Goal: Book appointment/travel/reservation

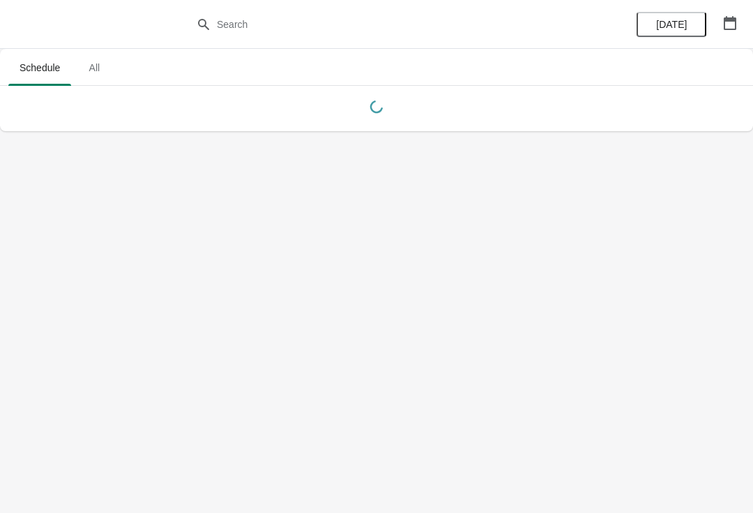
click at [724, 24] on icon "button" at bounding box center [730, 23] width 13 height 14
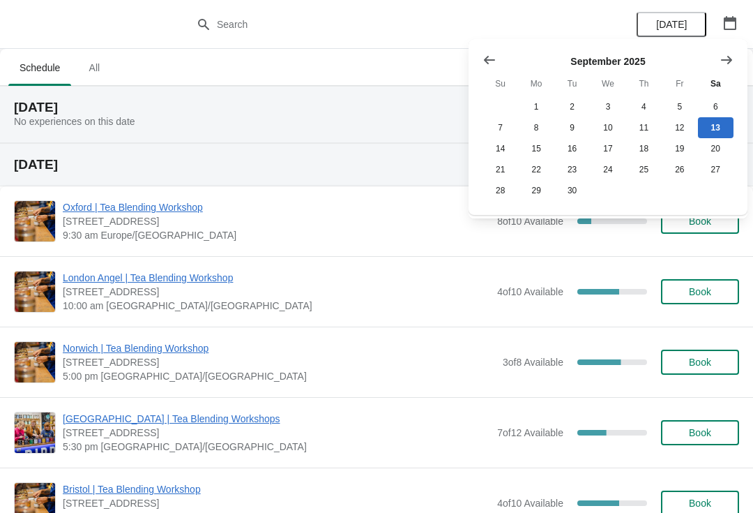
click at [726, 56] on icon "Show next month, October 2025" at bounding box center [727, 60] width 14 height 14
click at [726, 56] on icon "Show next month, November 2025" at bounding box center [727, 60] width 14 height 14
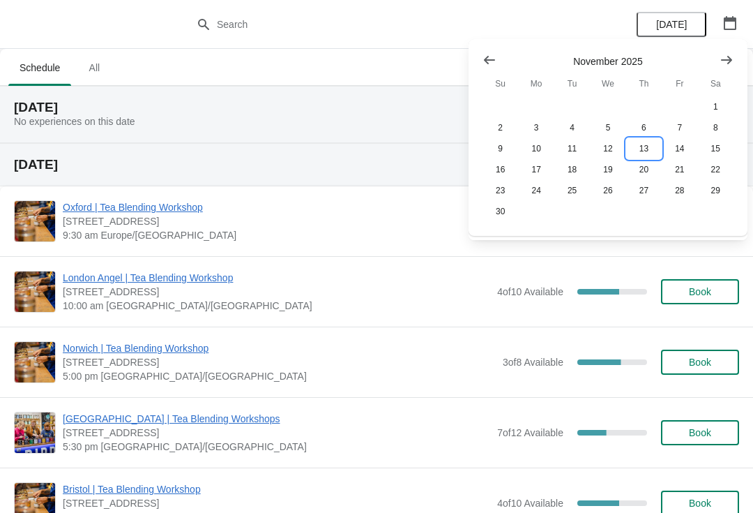
click at [644, 149] on button "13" at bounding box center [644, 148] width 36 height 21
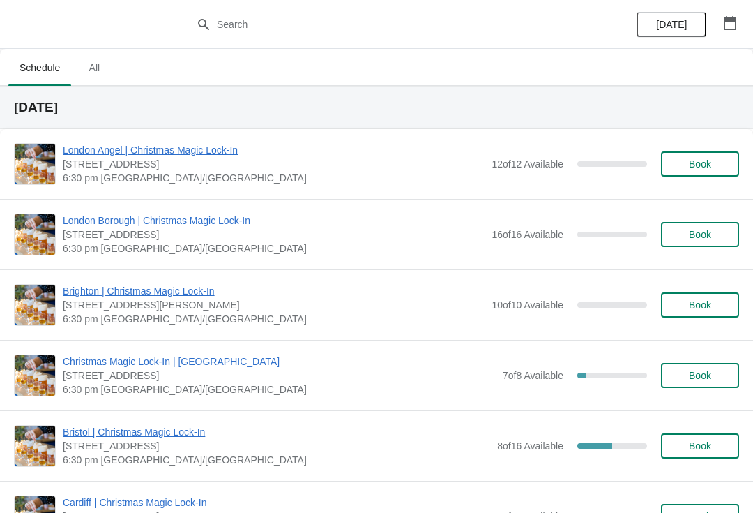
click at [716, 306] on span "Book" at bounding box center [700, 304] width 53 height 11
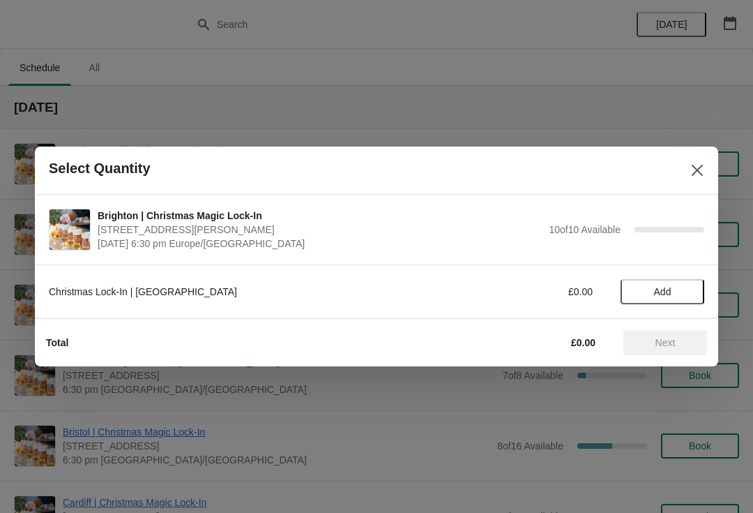
click at [681, 294] on span "Add" at bounding box center [662, 291] width 59 height 11
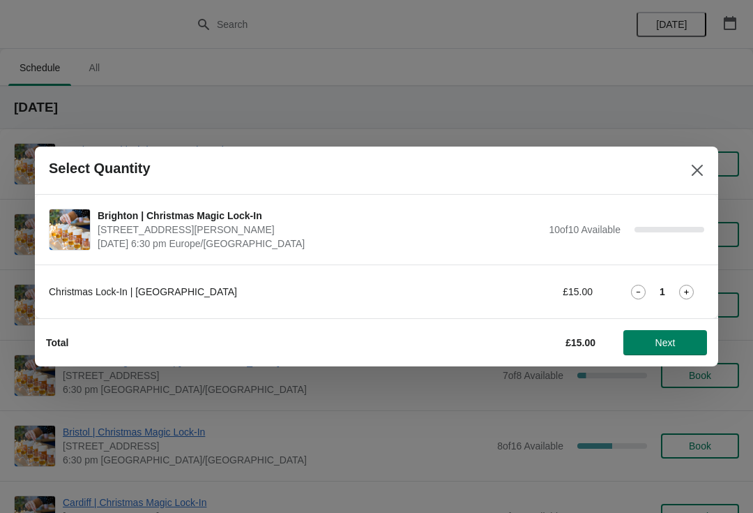
click at [688, 288] on icon at bounding box center [686, 292] width 15 height 15
click at [681, 342] on span "Next" at bounding box center [665, 342] width 61 height 11
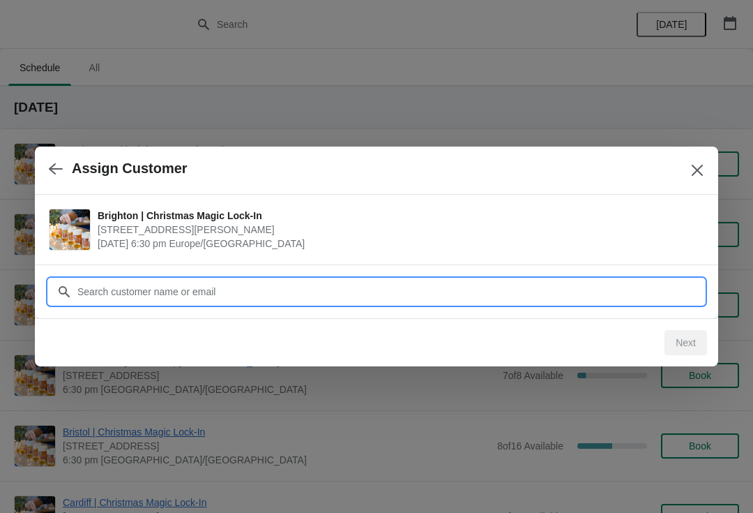
click at [534, 292] on input "Customer" at bounding box center [391, 291] width 628 height 25
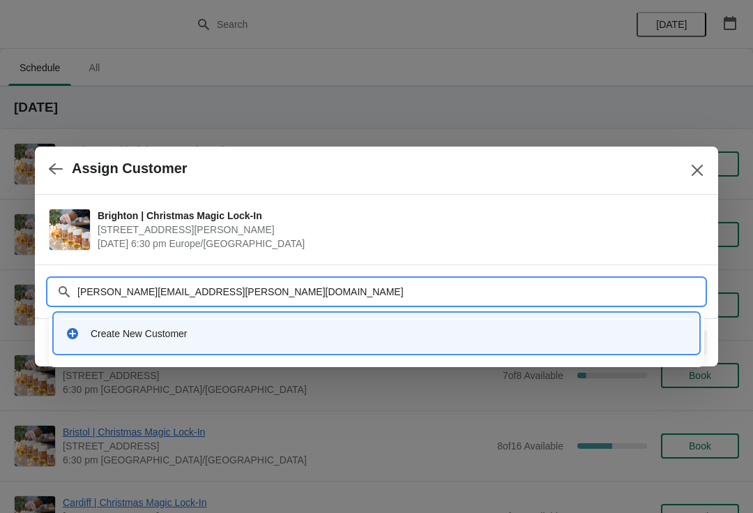
type input "[PERSON_NAME][EMAIL_ADDRESS][PERSON_NAME][DOMAIN_NAME]"
click at [159, 336] on div "Create New Customer" at bounding box center [389, 333] width 597 height 14
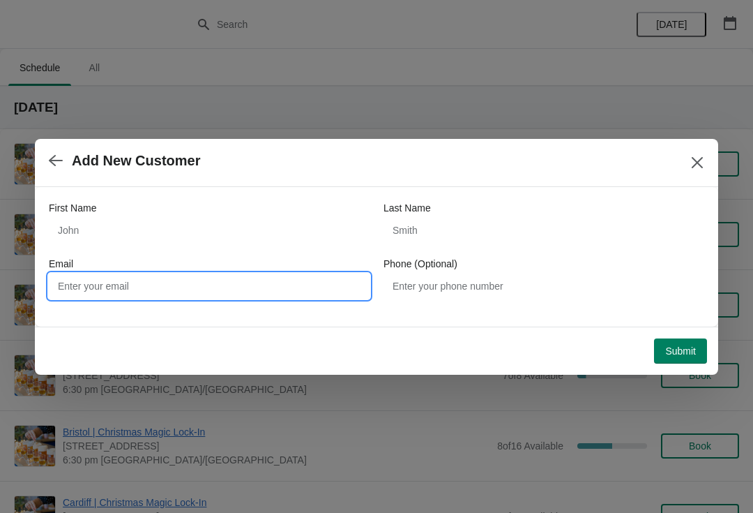
click at [331, 283] on input "Email" at bounding box center [209, 285] width 321 height 25
click at [112, 292] on input "Email" at bounding box center [209, 285] width 321 height 25
type input "[PERSON_NAME][EMAIL_ADDRESS][PERSON_NAME][DOMAIN_NAME]"
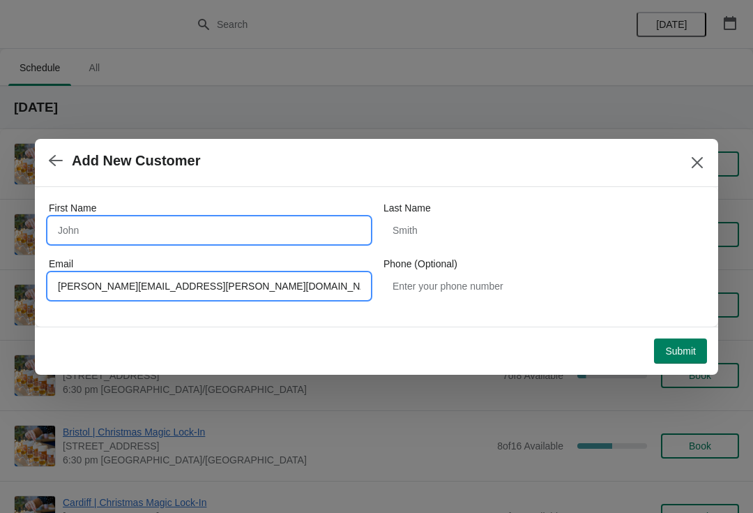
click at [82, 227] on input "First Name" at bounding box center [209, 230] width 321 height 25
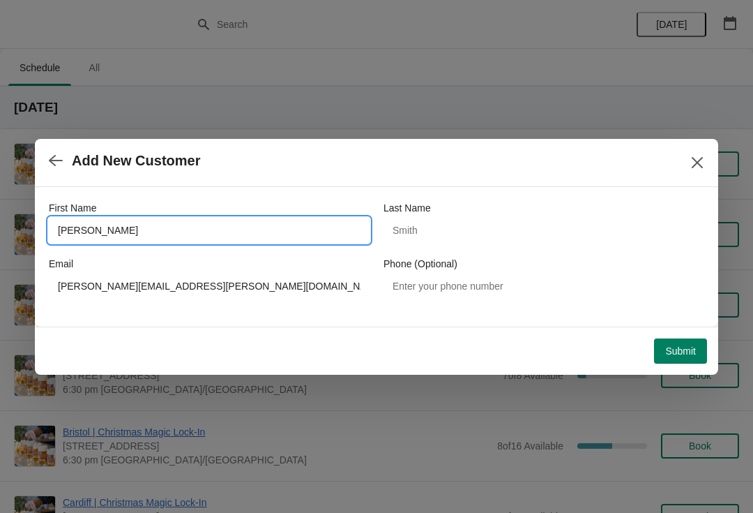
type input "[PERSON_NAME]"
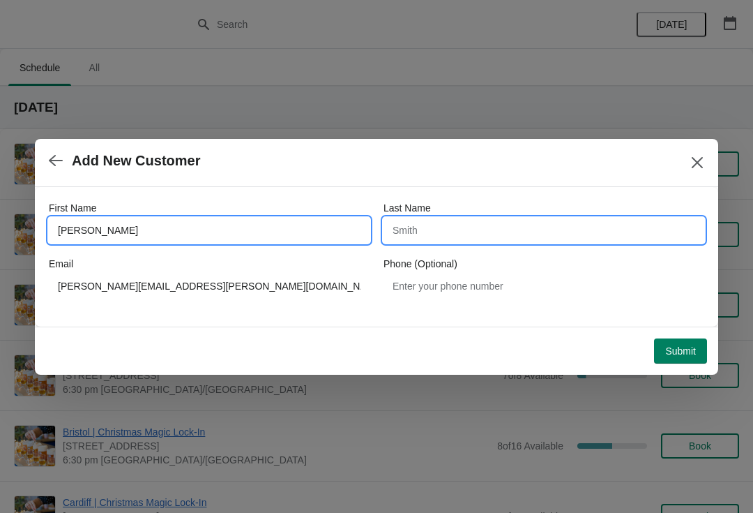
click at [619, 221] on input "Last Name" at bounding box center [544, 230] width 321 height 25
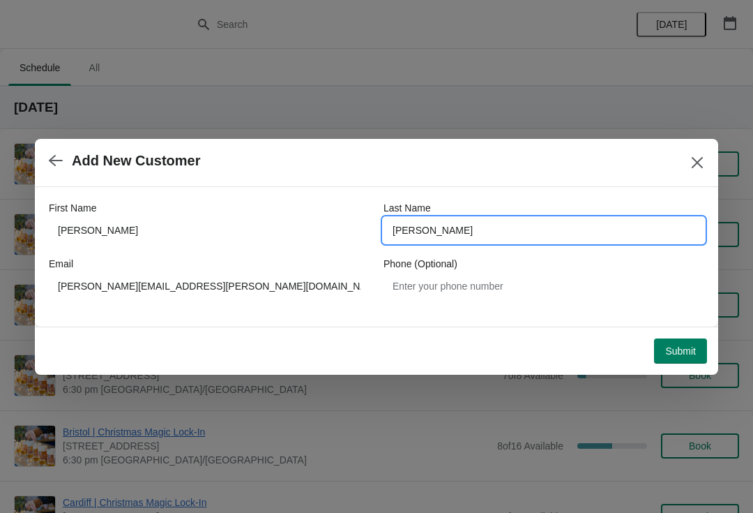
type input "[PERSON_NAME]"
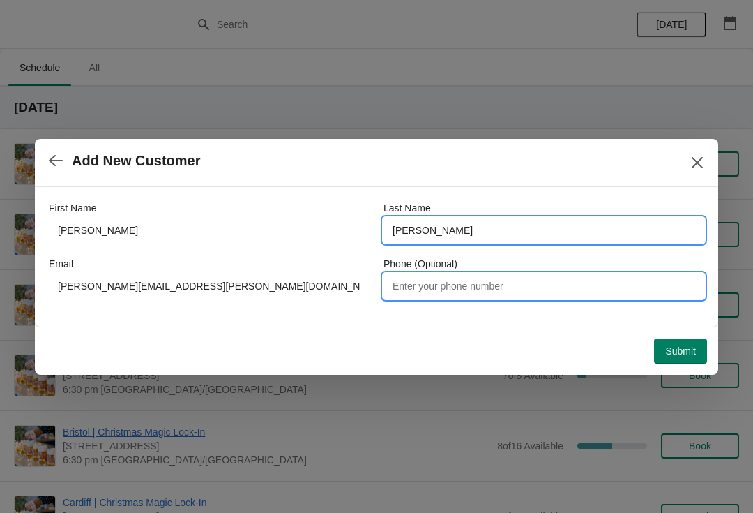
click at [602, 281] on input "Phone (Optional)" at bounding box center [544, 285] width 321 height 25
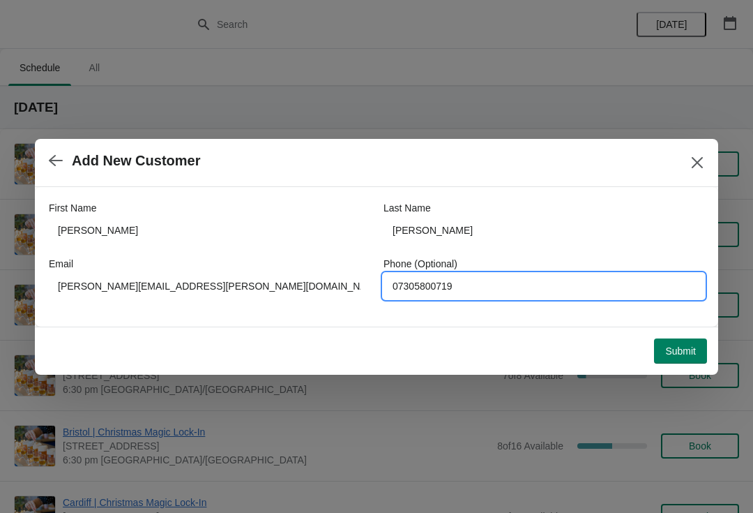
type input "07305800719"
click at [695, 352] on span "Submit" at bounding box center [680, 350] width 31 height 11
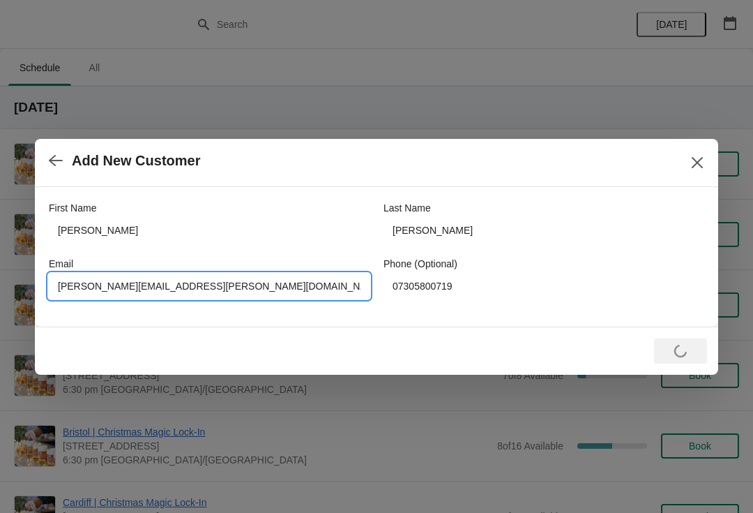
click at [105, 282] on input "[PERSON_NAME][EMAIL_ADDRESS][PERSON_NAME][DOMAIN_NAME]" at bounding box center [209, 285] width 321 height 25
click at [137, 288] on input "[PERSON_NAME][EMAIL_ADDRESS][PERSON_NAME][DOMAIN_NAME]" at bounding box center [209, 285] width 321 height 25
click at [145, 287] on input "[PERSON_NAME][EMAIL_ADDRESS][PERSON_NAME][DOMAIN_NAME]" at bounding box center [209, 285] width 321 height 25
click at [377, 340] on div "Loading Submit" at bounding box center [373, 348] width 667 height 31
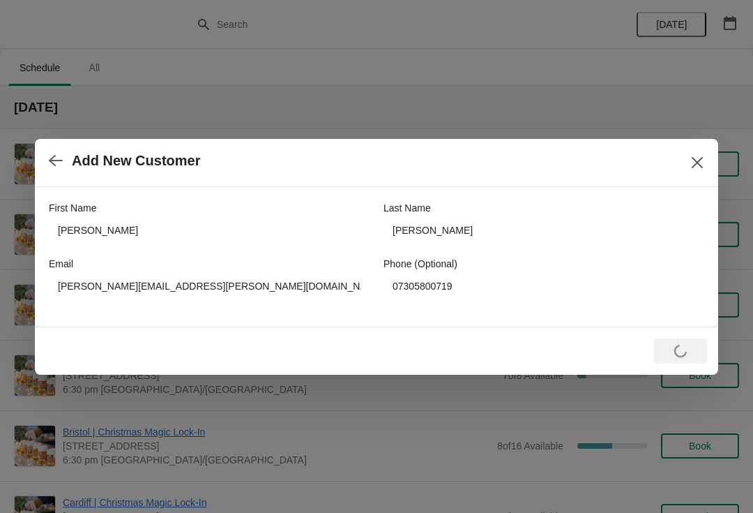
click at [52, 160] on icon "button" at bounding box center [56, 160] width 14 height 11
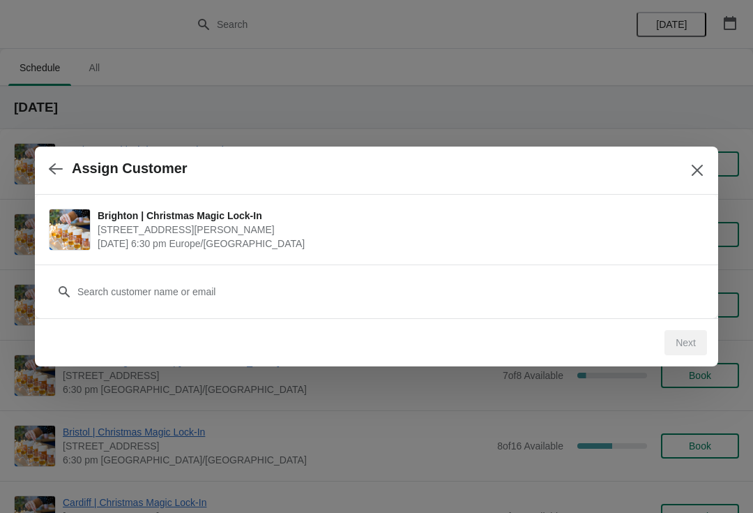
click at [377, 266] on div "Customer" at bounding box center [377, 284] width 656 height 39
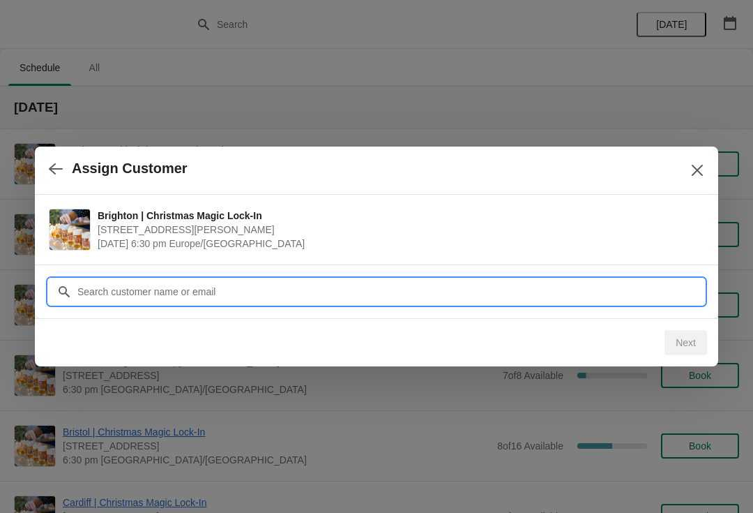
click at [395, 286] on input "Customer" at bounding box center [391, 291] width 628 height 25
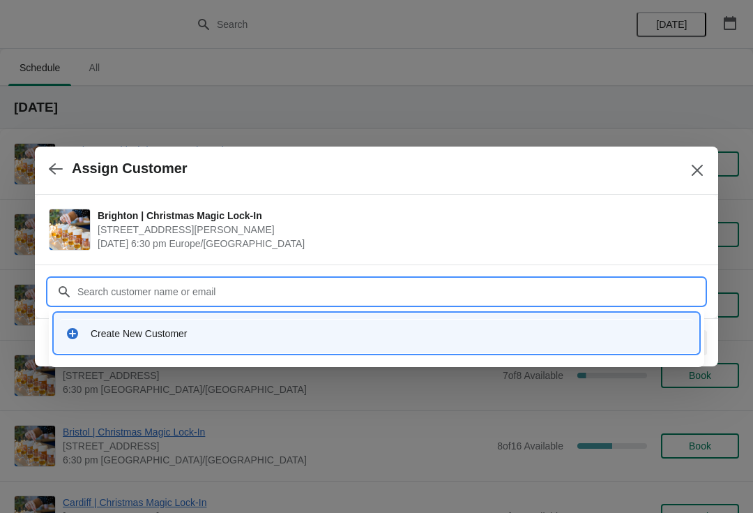
click at [227, 291] on input "Customer" at bounding box center [391, 291] width 628 height 25
paste input "[PERSON_NAME][EMAIL_ADDRESS][PERSON_NAME][DOMAIN_NAME]"
type input "[PERSON_NAME][EMAIL_ADDRESS][PERSON_NAME][DOMAIN_NAME]"
click at [156, 324] on div "Create New Customer" at bounding box center [376, 333] width 633 height 29
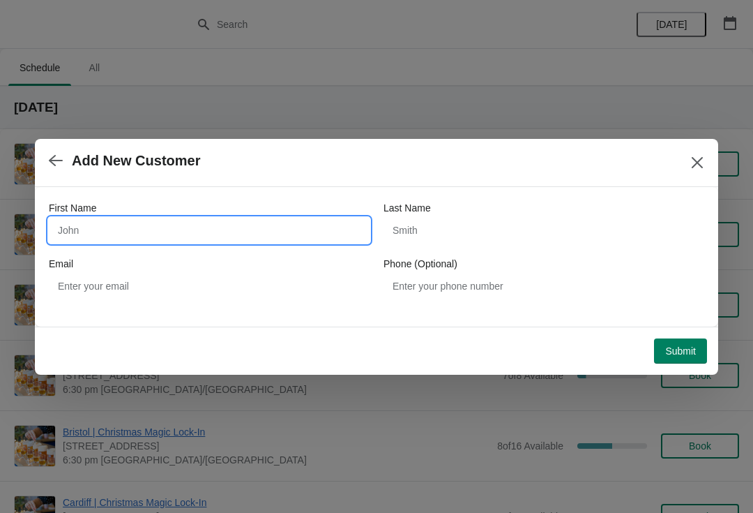
click at [171, 220] on input "First Name" at bounding box center [209, 230] width 321 height 25
type input "[PERSON_NAME]"
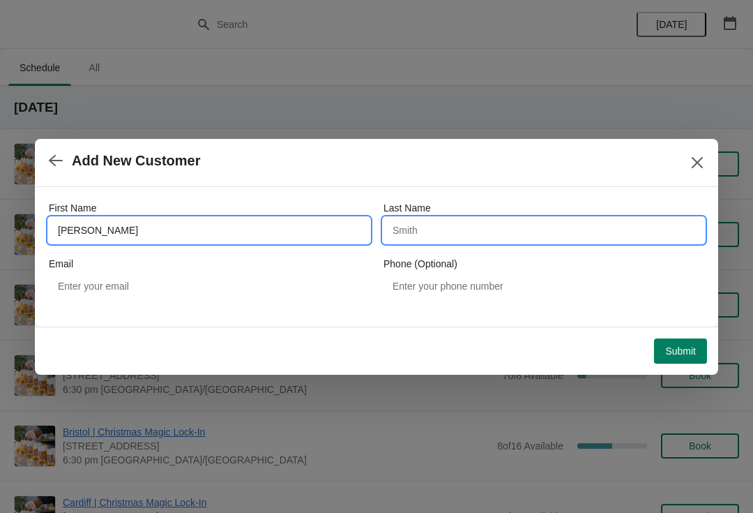
click at [445, 236] on input "Last Name" at bounding box center [544, 230] width 321 height 25
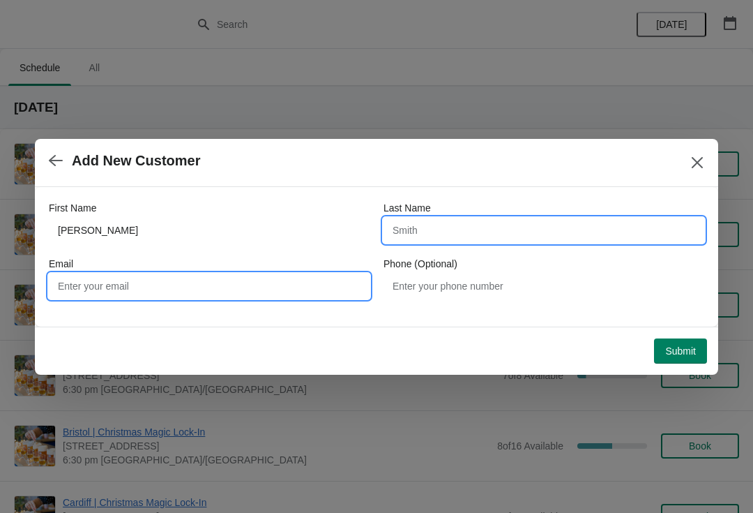
click at [190, 291] on input "Email" at bounding box center [209, 285] width 321 height 25
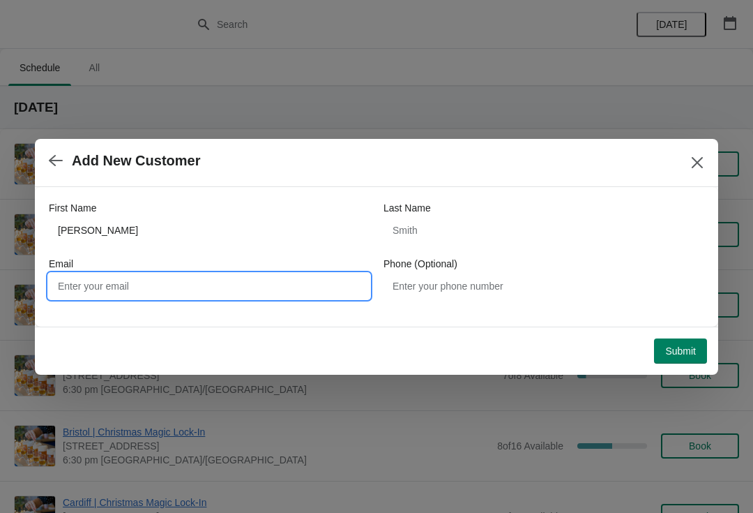
click at [195, 285] on input "Email" at bounding box center [209, 285] width 321 height 25
paste input "[PERSON_NAME][EMAIL_ADDRESS][PERSON_NAME][DOMAIN_NAME]"
type input "[PERSON_NAME][EMAIL_ADDRESS][PERSON_NAME][DOMAIN_NAME]"
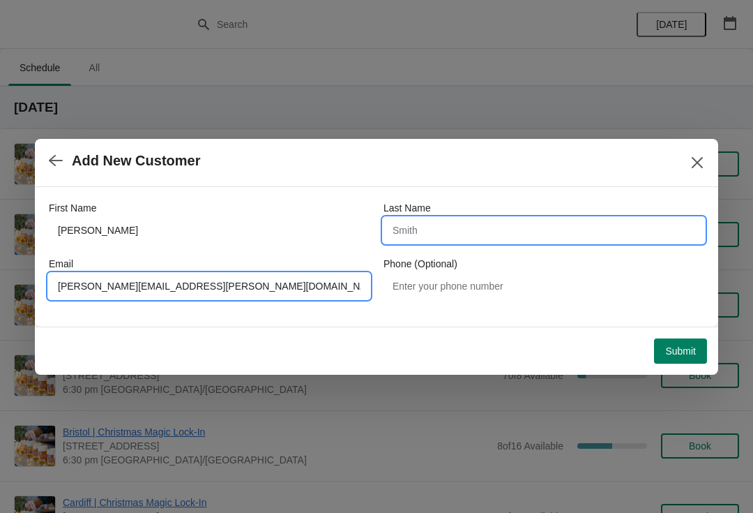
click at [466, 236] on input "Last Name" at bounding box center [544, 230] width 321 height 25
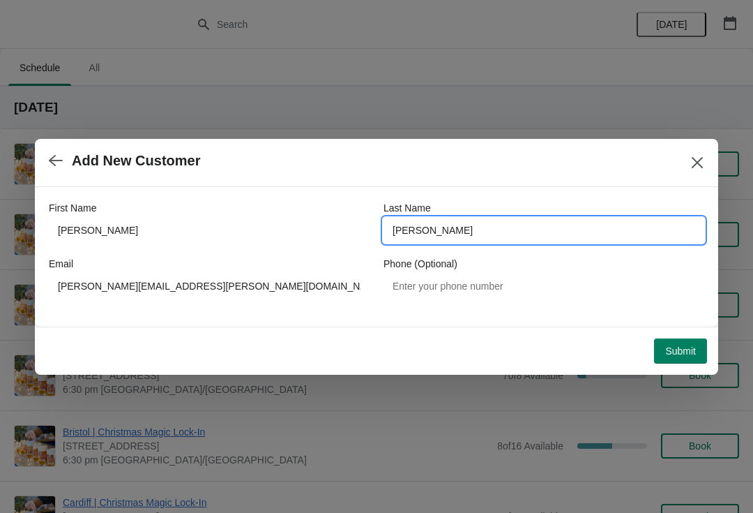
type input "[PERSON_NAME]"
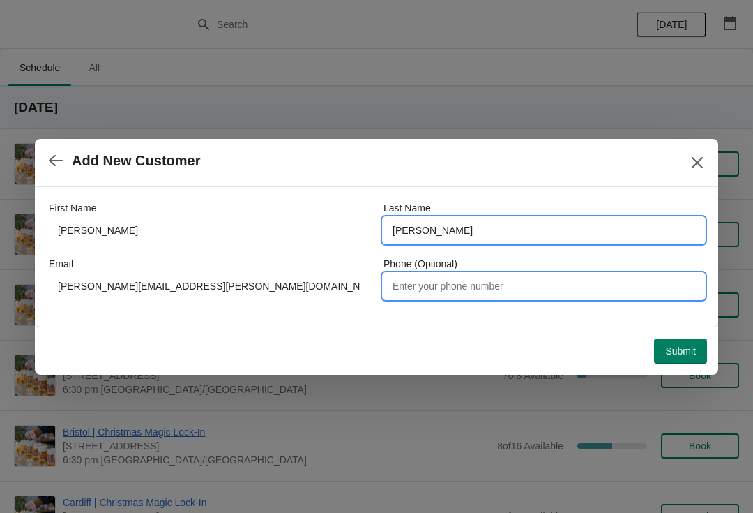
click at [528, 286] on input "Phone (Optional)" at bounding box center [544, 285] width 321 height 25
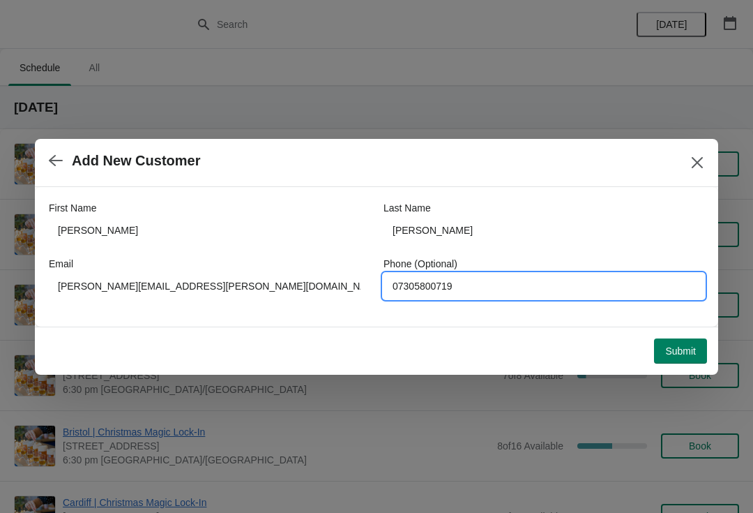
type input "07305800719"
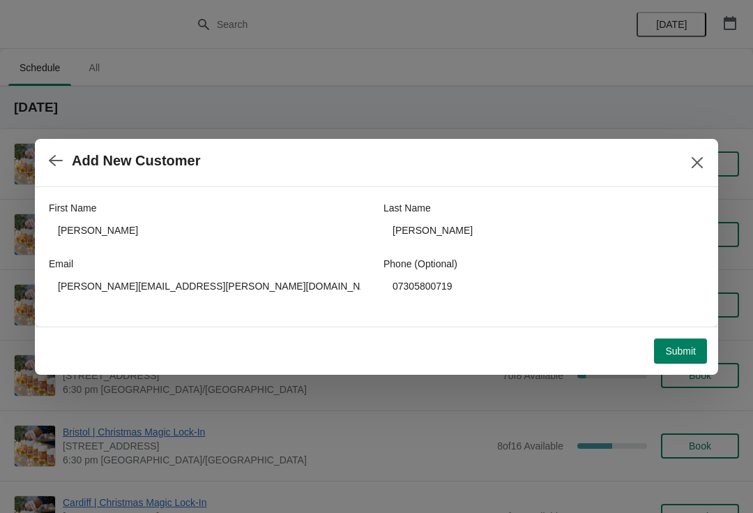
click at [684, 346] on span "Submit" at bounding box center [680, 350] width 31 height 11
